Goal: Task Accomplishment & Management: Complete application form

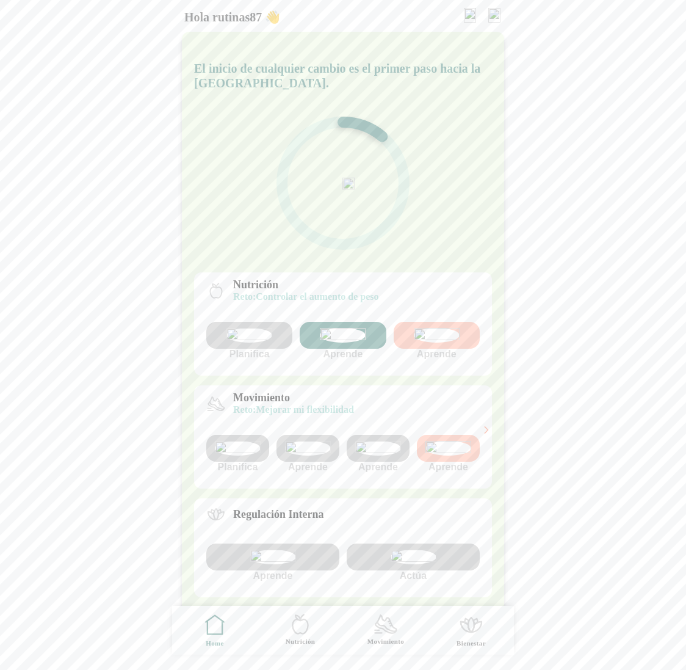
click at [308, 456] on img at bounding box center [308, 448] width 46 height 15
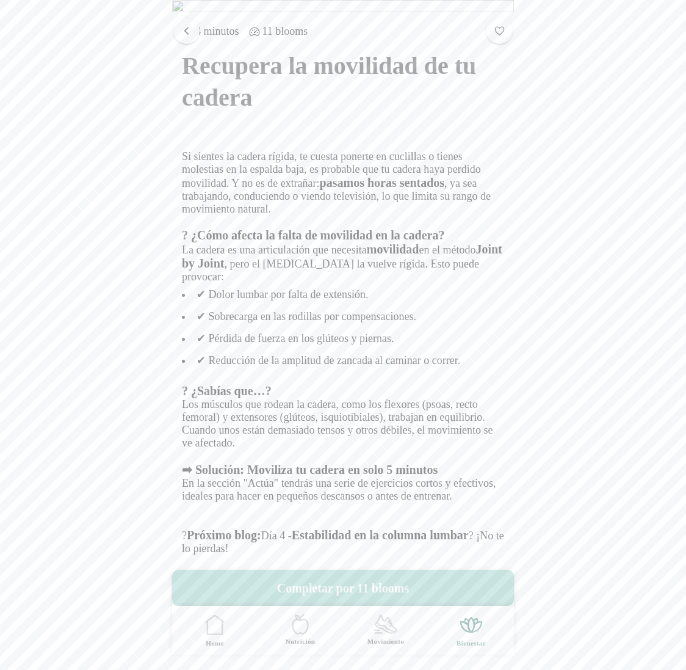
click at [183, 24] on span "button" at bounding box center [187, 30] width 12 height 12
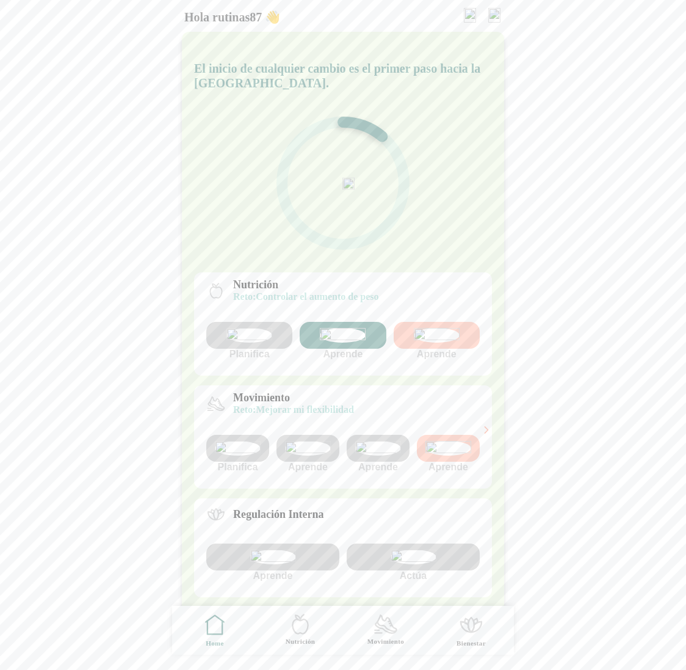
click at [368, 456] on img at bounding box center [378, 448] width 46 height 15
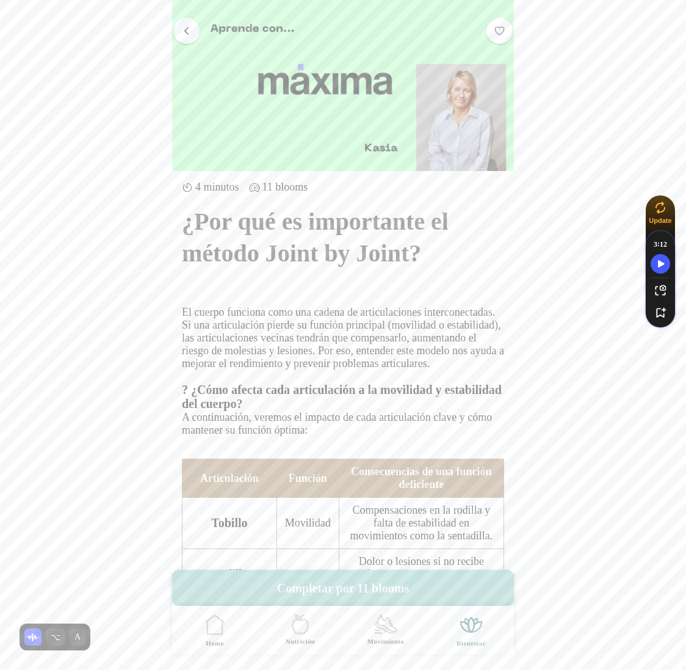
click at [186, 33] on span "button" at bounding box center [187, 30] width 12 height 12
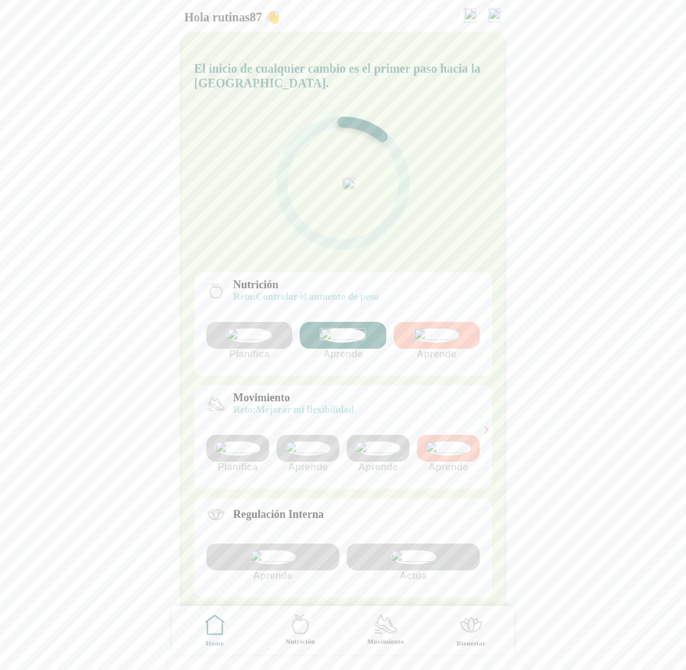
click at [485, 435] on icon at bounding box center [486, 429] width 11 height 11
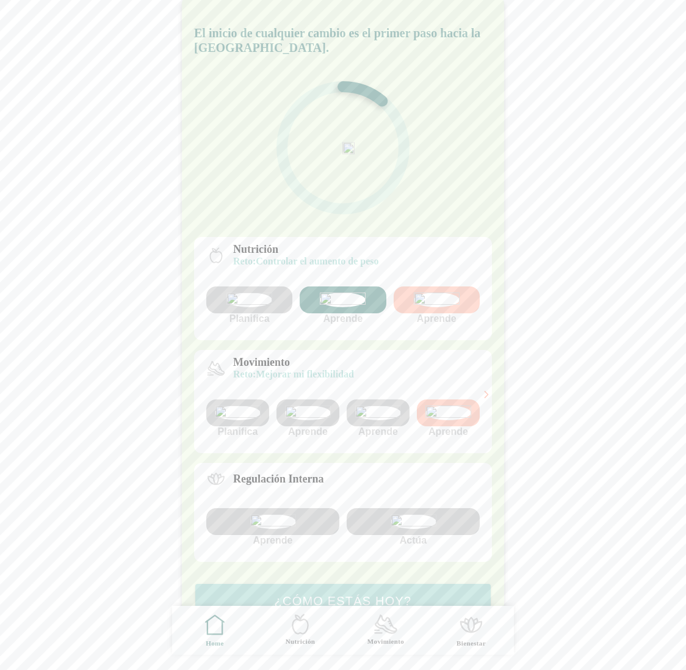
scroll to position [71, 0]
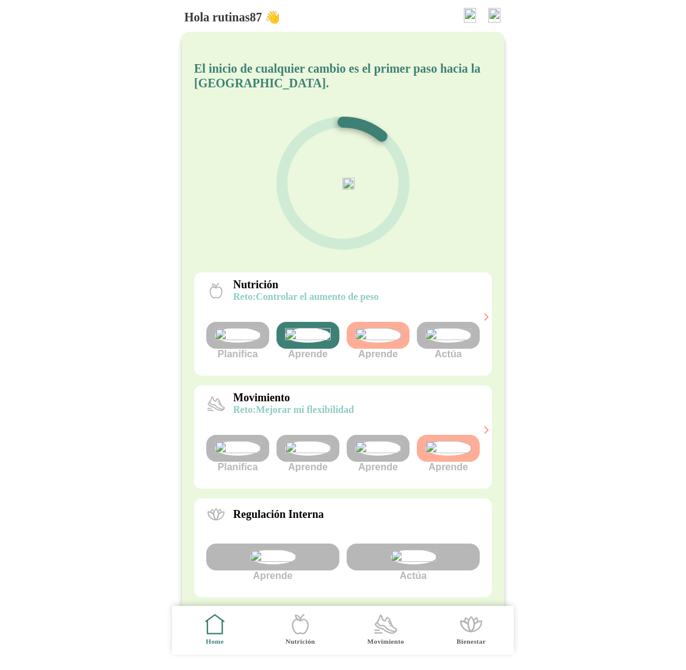
click at [449, 343] on img at bounding box center [449, 335] width 46 height 15
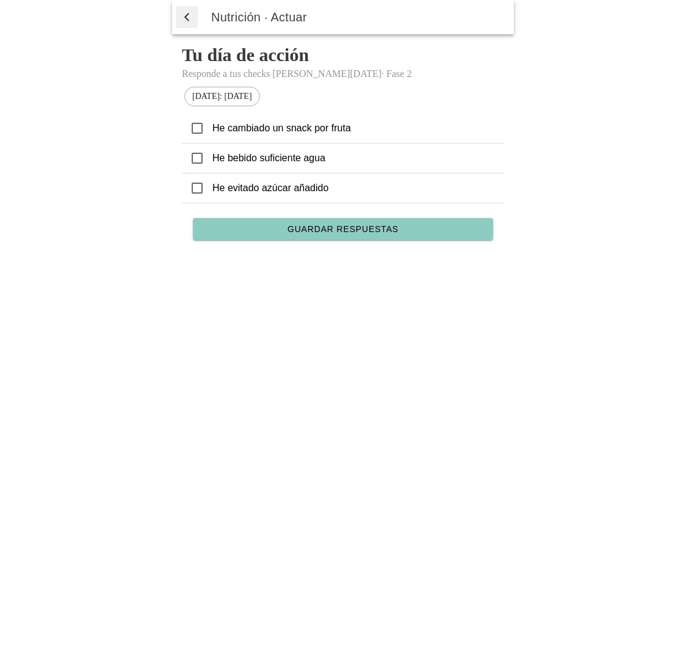
click at [215, 134] on ion-label "He cambiado un snack por fruta" at bounding box center [354, 128] width 282 height 13
click at [199, 125] on icon at bounding box center [197, 128] width 11 height 11
click at [202, 159] on icon at bounding box center [197, 158] width 11 height 11
click at [188, 17] on span "button" at bounding box center [187, 17] width 12 height 18
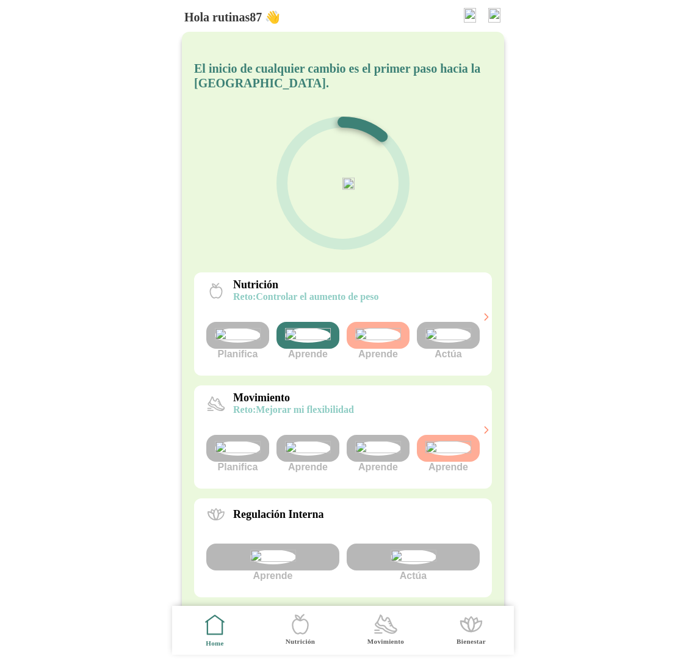
click at [438, 343] on img at bounding box center [449, 335] width 46 height 15
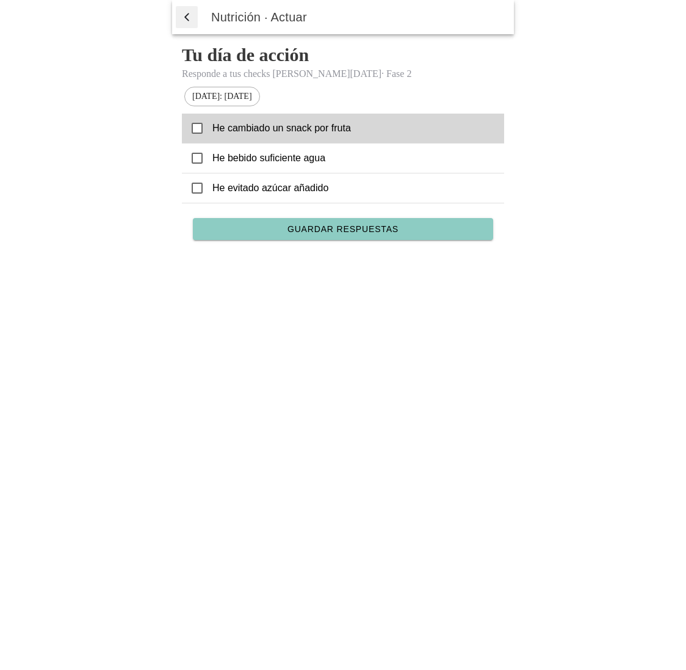
click at [196, 133] on icon at bounding box center [197, 128] width 11 height 11
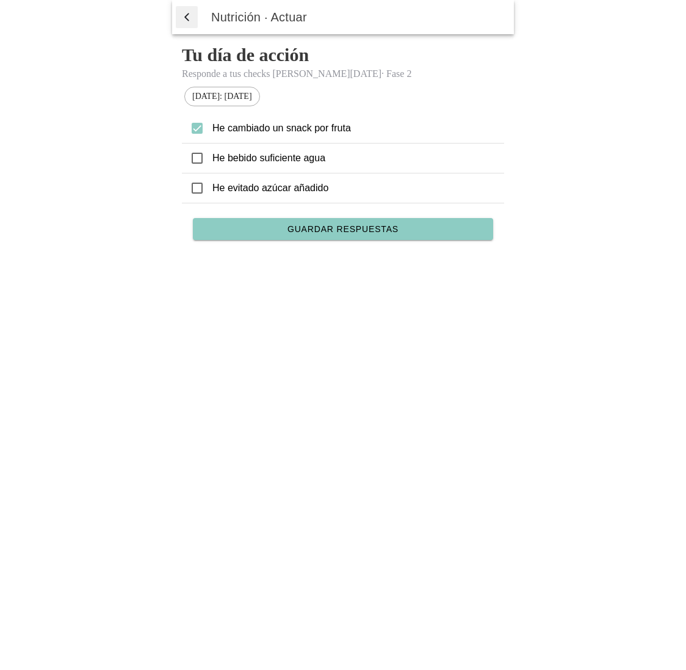
click at [201, 161] on icon at bounding box center [197, 158] width 11 height 11
click at [337, 230] on span "Guardar respuestas" at bounding box center [343, 229] width 111 height 9
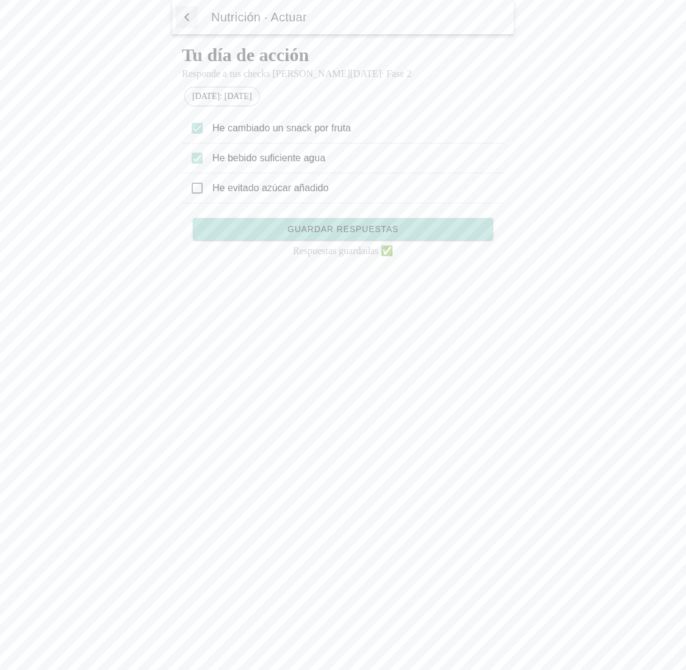
click at [188, 14] on span "button" at bounding box center [187, 17] width 12 height 18
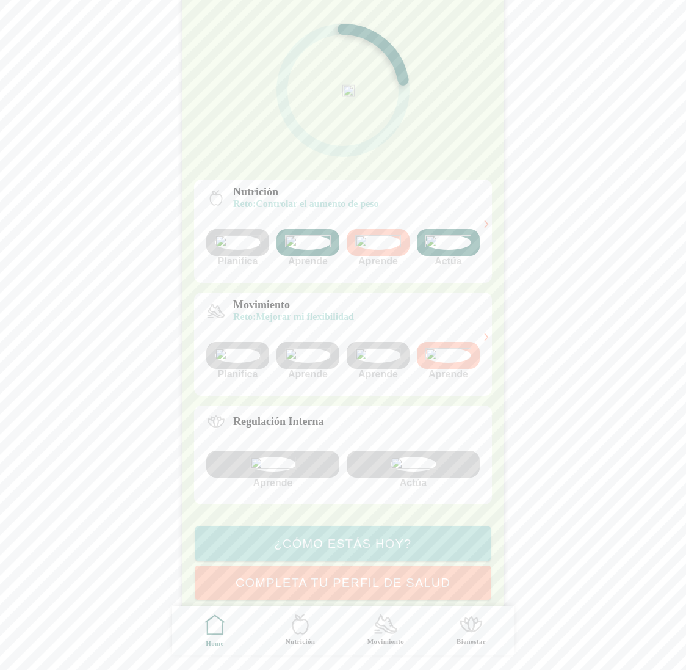
scroll to position [221, 0]
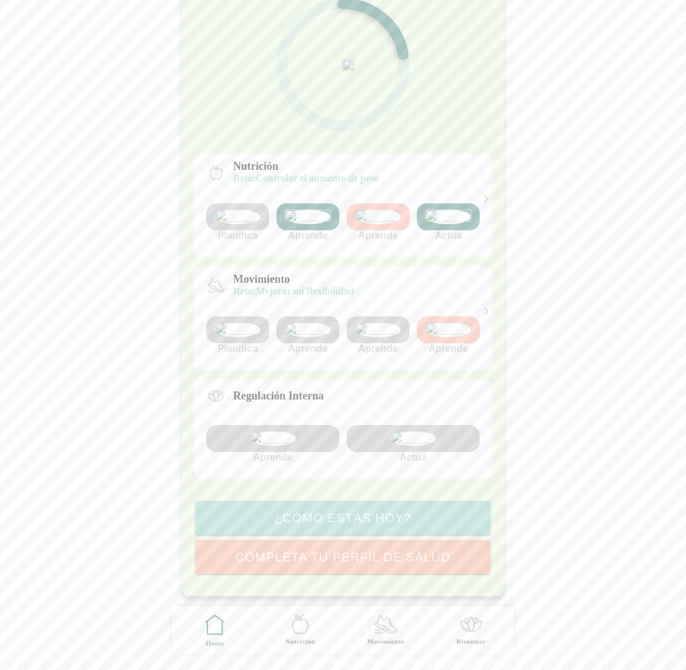
click at [422, 431] on img at bounding box center [414, 438] width 46 height 15
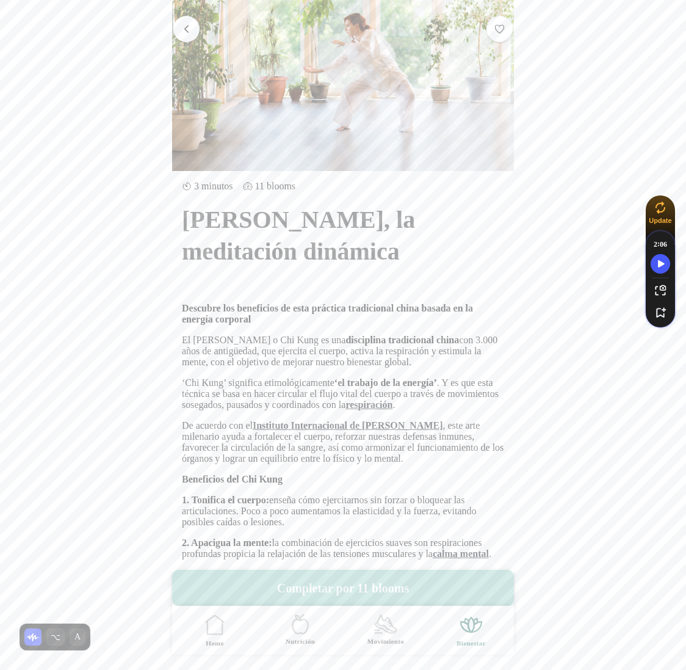
click at [354, 591] on button "Completar por 11 blooms" at bounding box center [343, 588] width 342 height 36
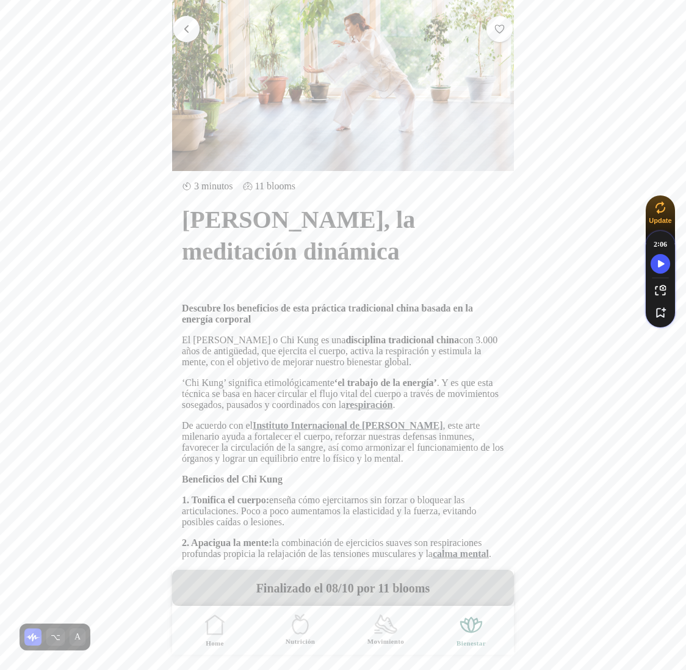
click at [186, 26] on span "button" at bounding box center [187, 29] width 12 height 12
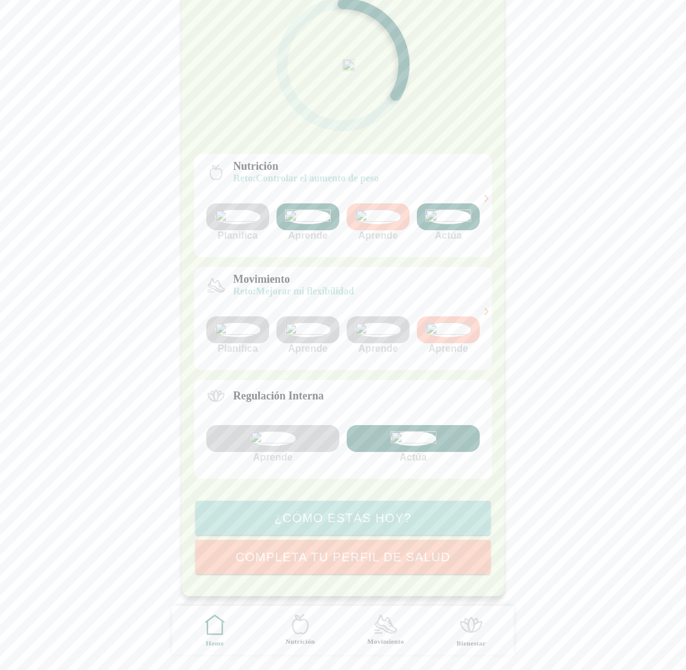
scroll to position [221, 0]
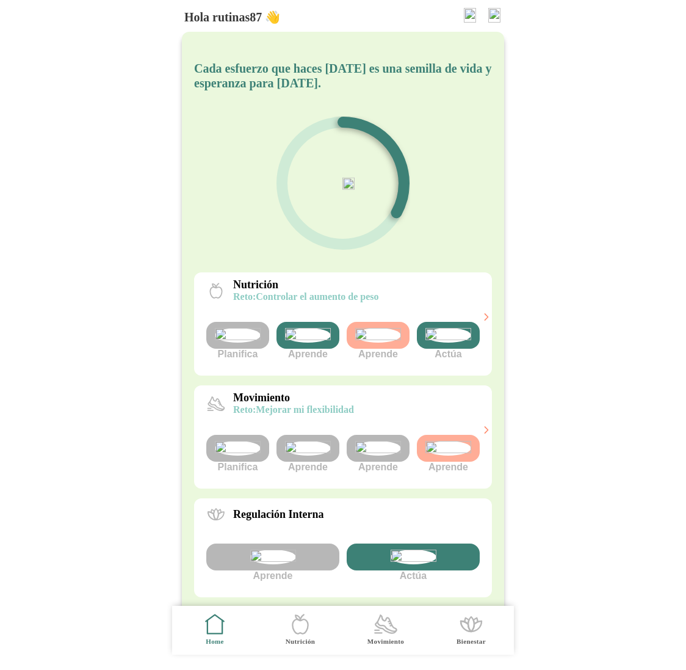
click at [446, 343] on img at bounding box center [449, 335] width 46 height 15
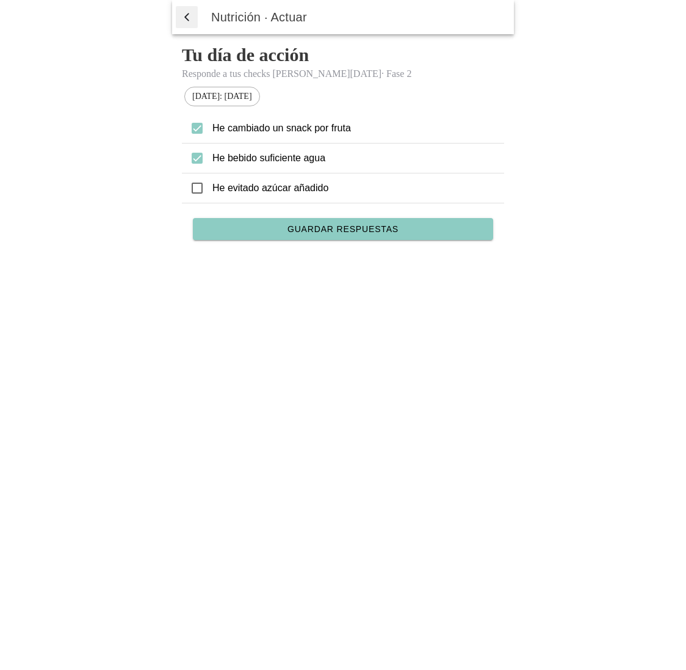
click at [200, 191] on icon at bounding box center [197, 188] width 11 height 11
click at [349, 230] on span "Guardar respuestas" at bounding box center [343, 229] width 111 height 9
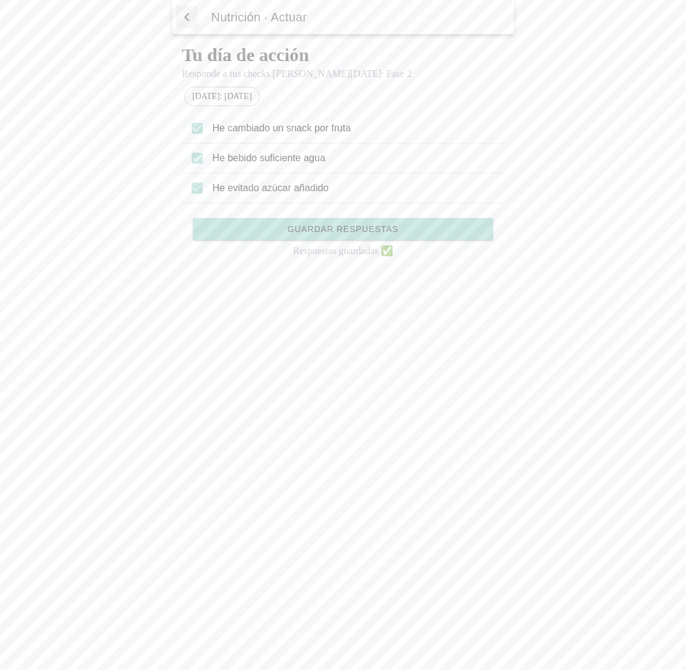
click at [185, 17] on span "button" at bounding box center [187, 17] width 12 height 18
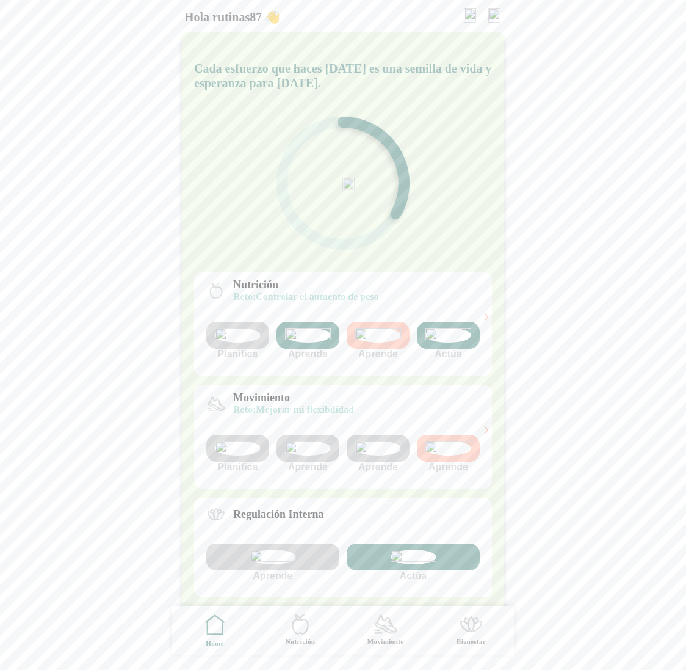
click at [450, 343] on img at bounding box center [449, 335] width 46 height 15
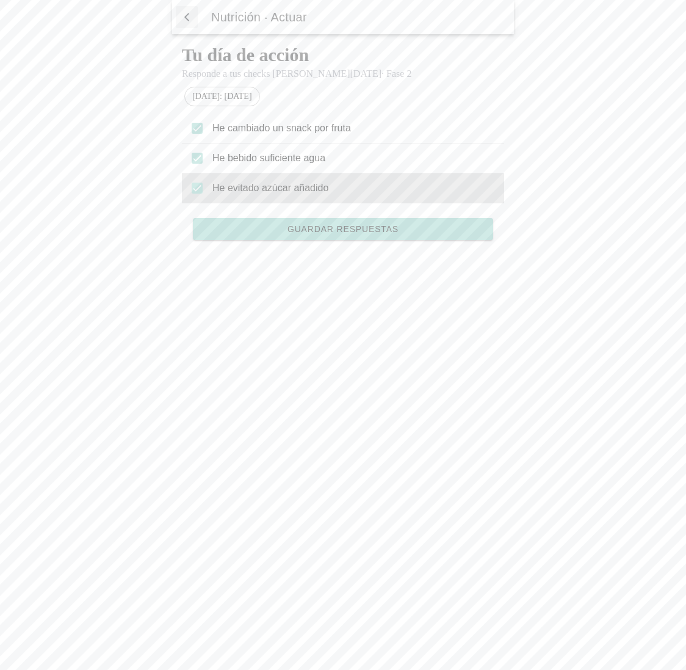
click at [200, 195] on div "He evitado azúcar añadido" at bounding box center [343, 188] width 322 height 30
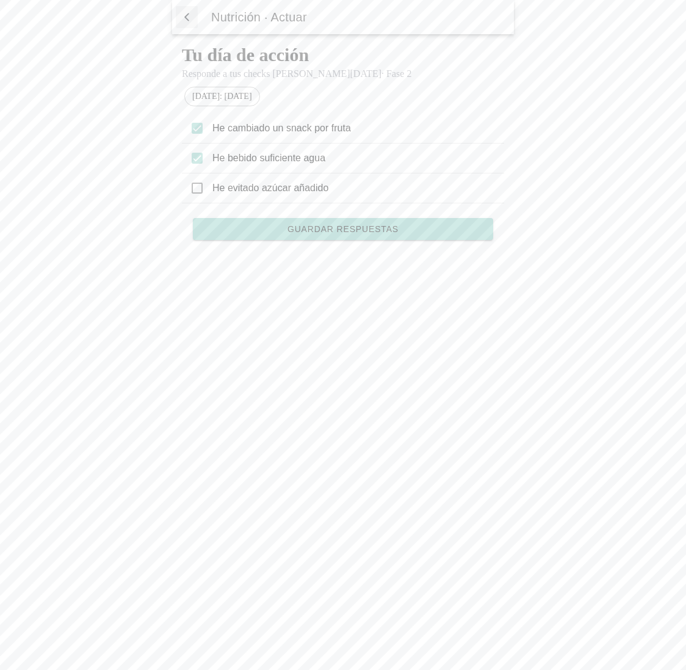
click at [334, 232] on span "Guardar respuestas" at bounding box center [343, 229] width 111 height 9
click at [186, 16] on span "button" at bounding box center [187, 17] width 12 height 18
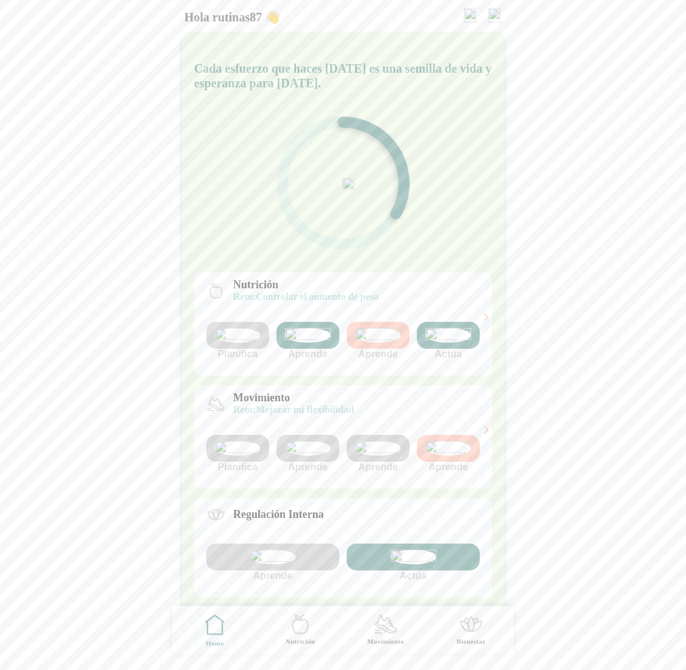
click at [448, 343] on img at bounding box center [449, 335] width 46 height 15
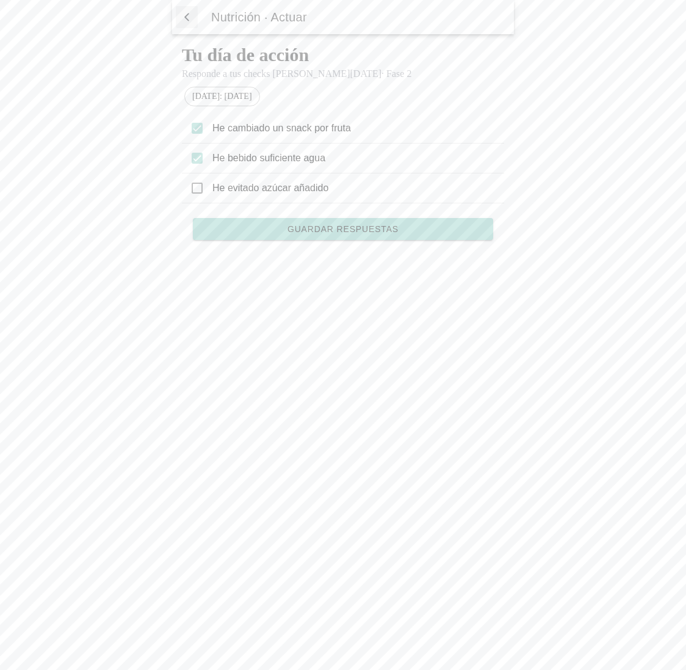
click at [191, 16] on span "button" at bounding box center [187, 17] width 12 height 18
